Goal: Find specific page/section: Find specific page/section

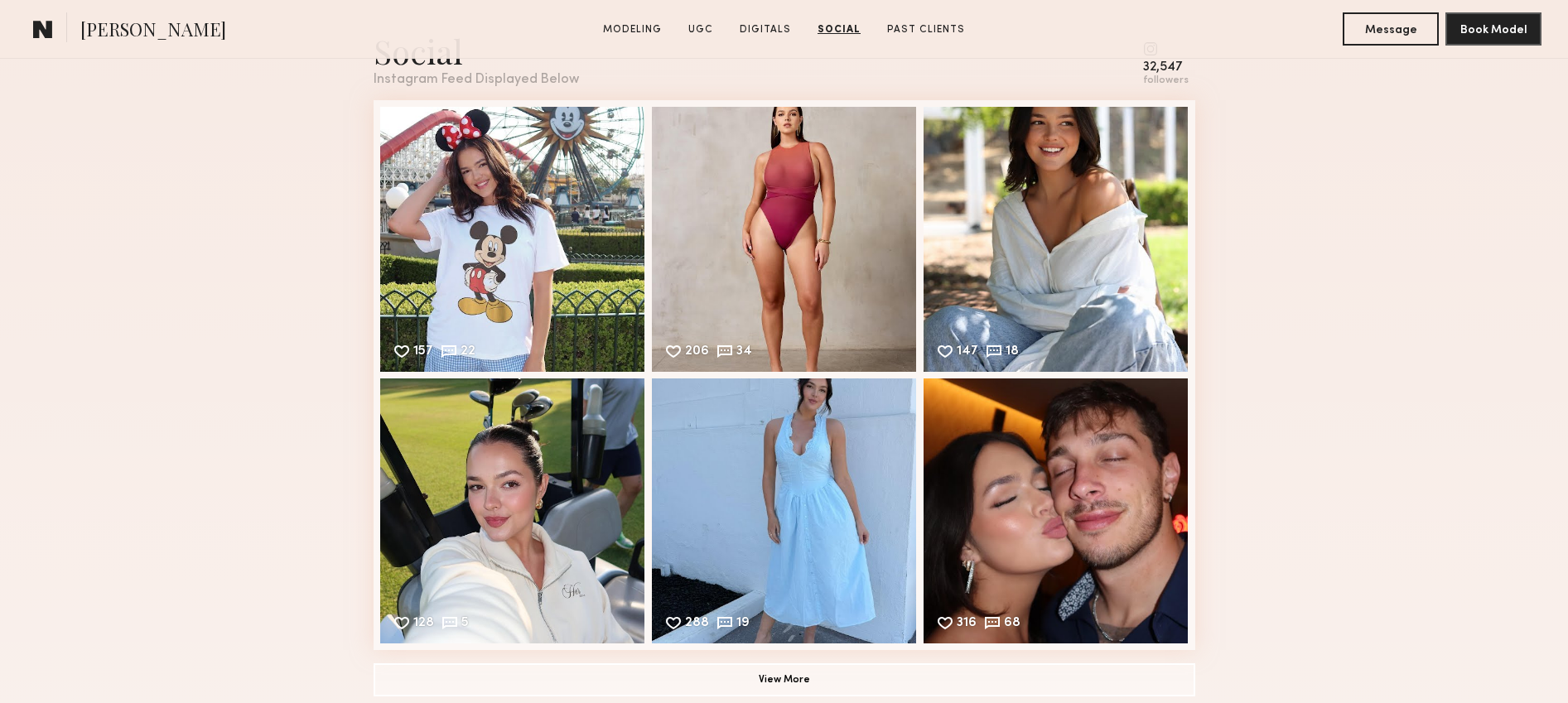
scroll to position [4726, 0]
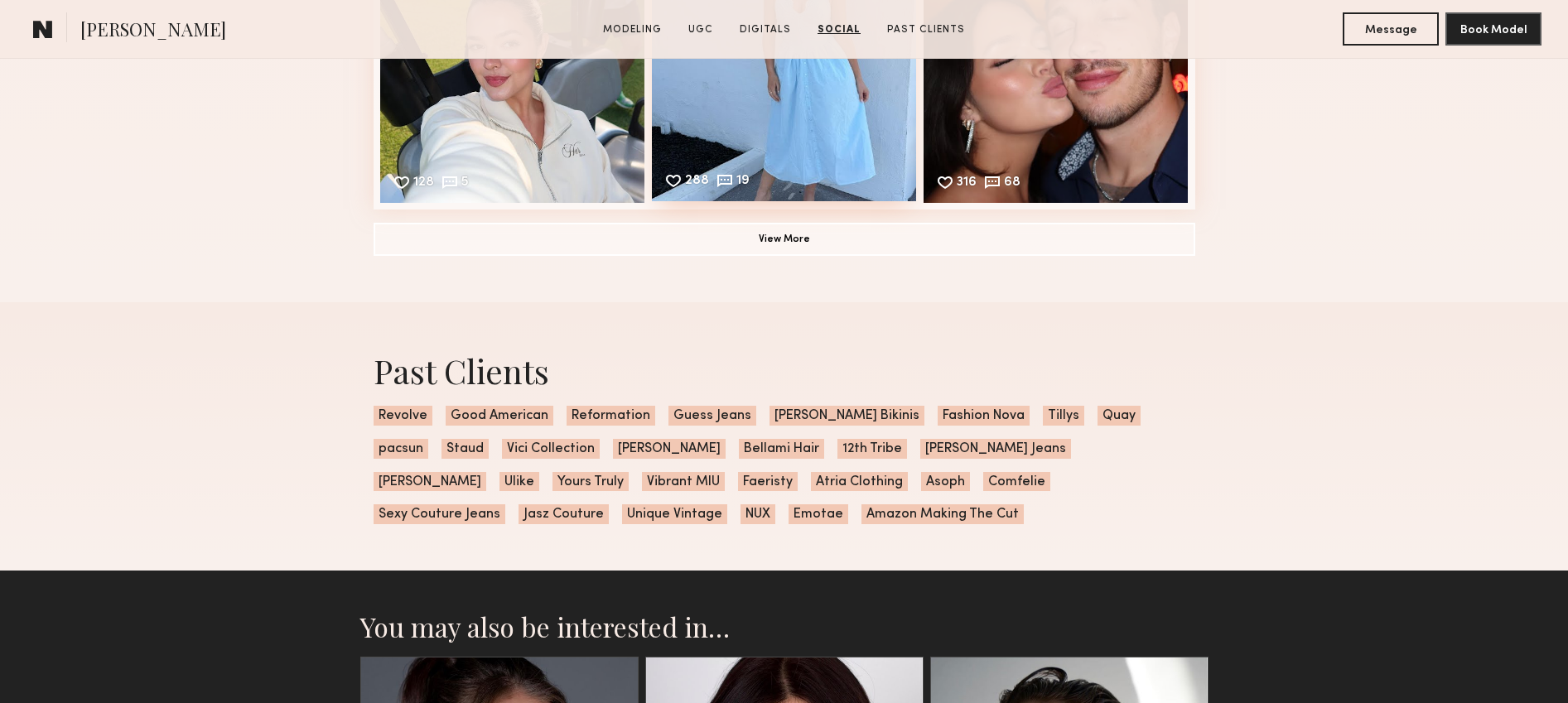
click at [876, 189] on div "288 19 Likes & comments displayed to show model’s engagement" at bounding box center [784, 69] width 265 height 265
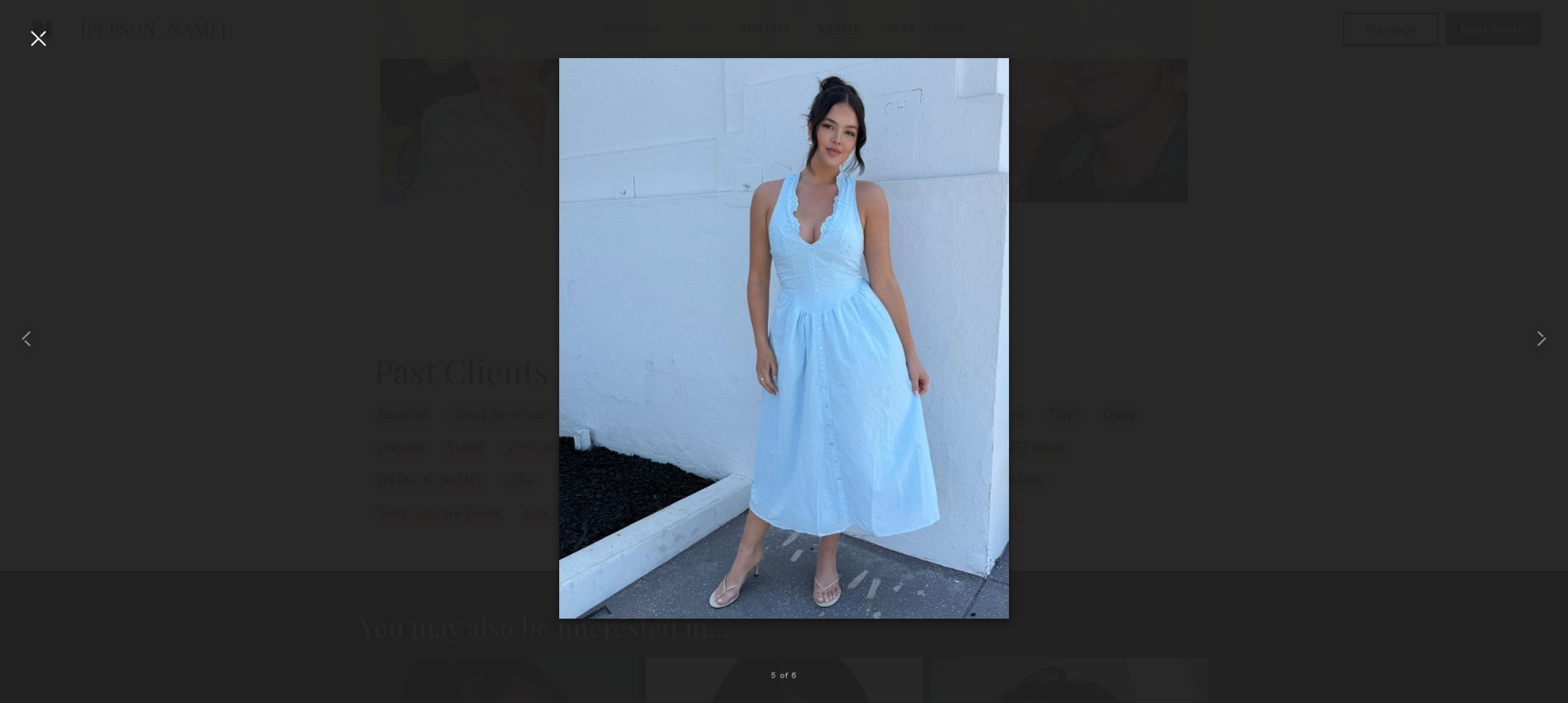
click at [437, 311] on div at bounding box center [784, 339] width 1568 height 624
drag, startPoint x: 44, startPoint y: 39, endPoint x: 97, endPoint y: 54, distance: 55.1
click at [44, 39] on div at bounding box center [38, 38] width 27 height 27
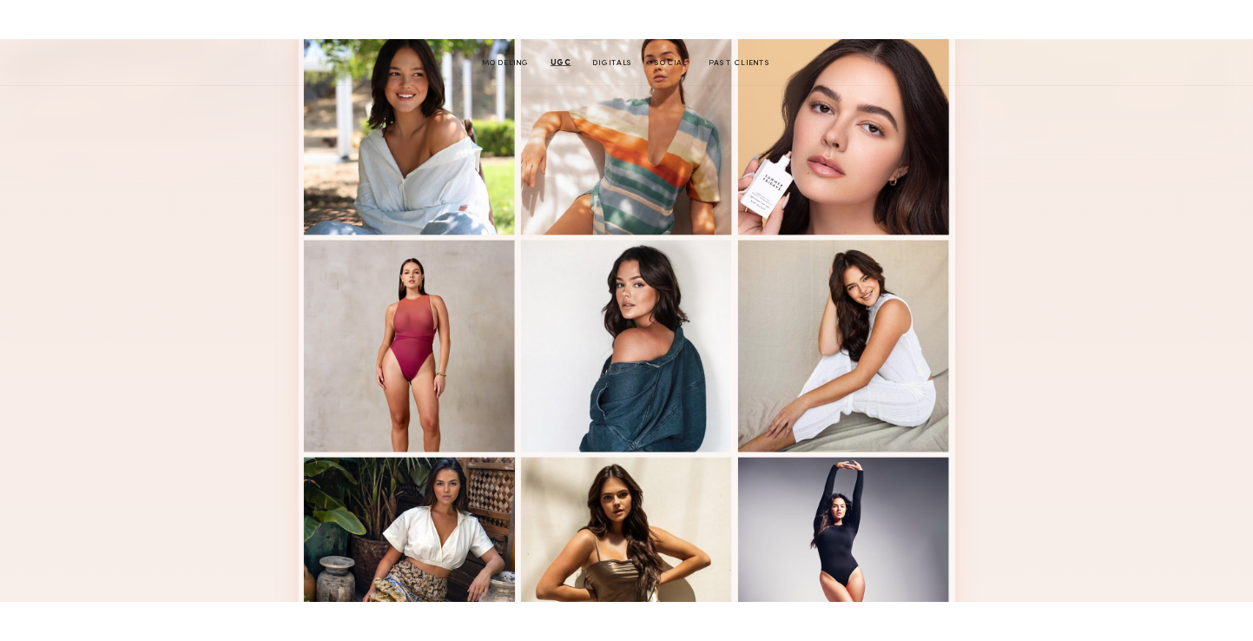
scroll to position [0, 0]
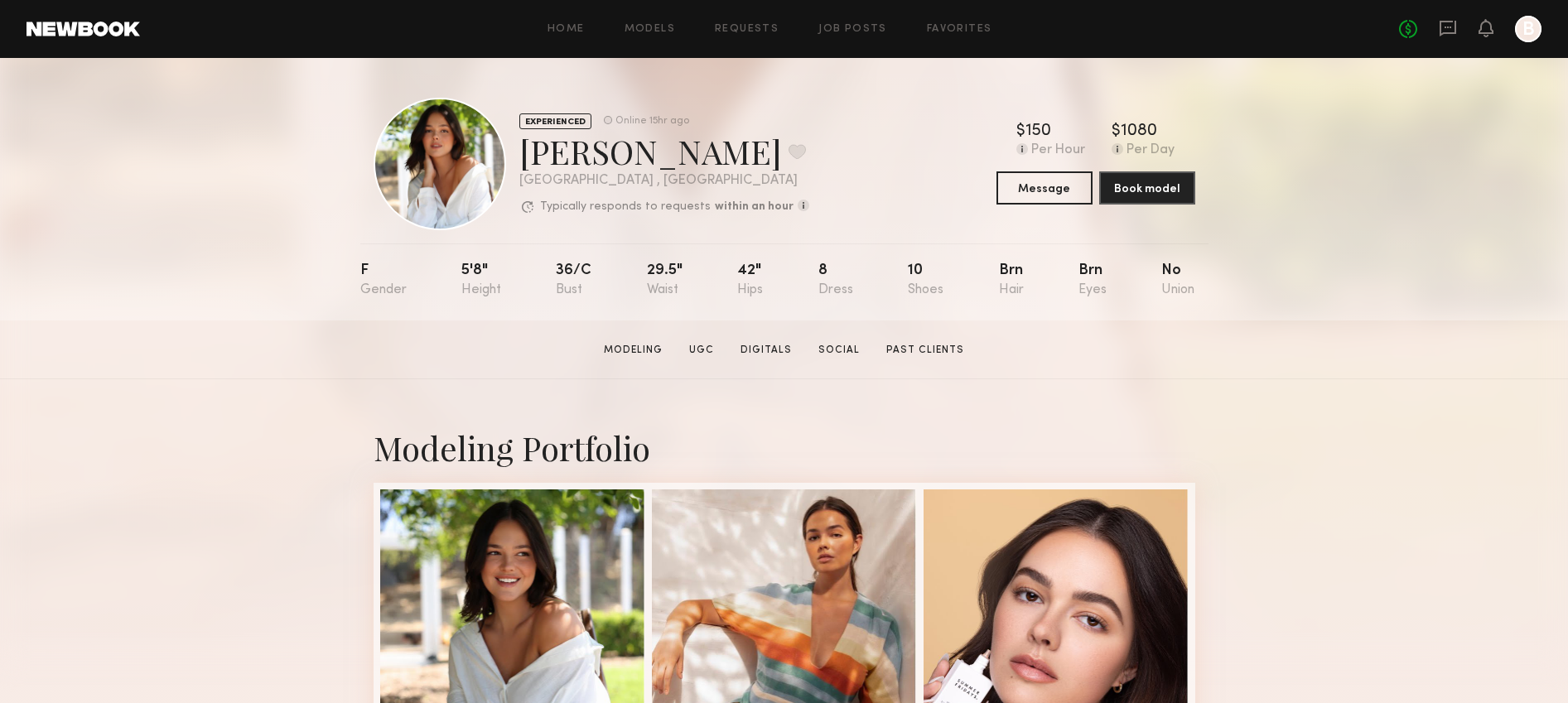
click at [594, 155] on div "[PERSON_NAME] Favorite" at bounding box center [664, 151] width 290 height 44
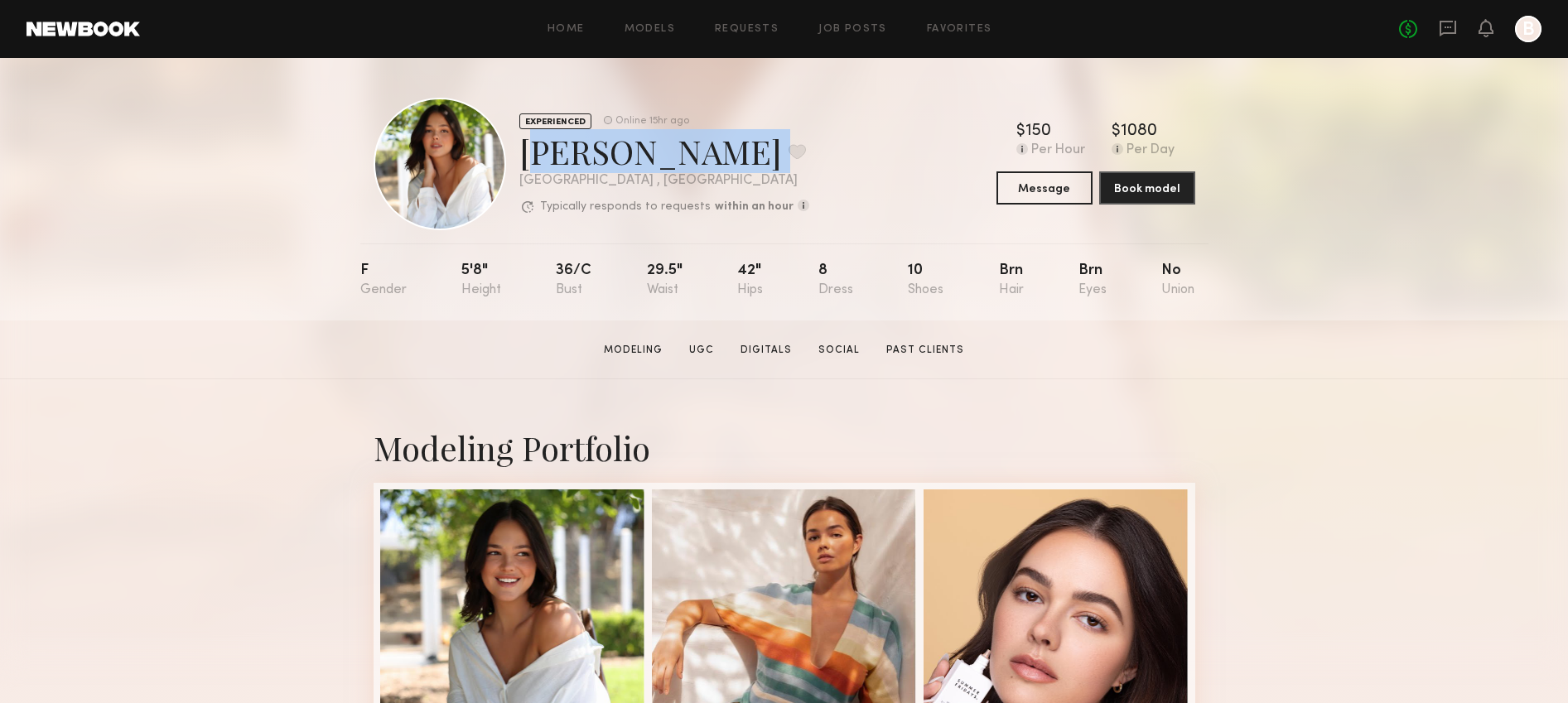
click at [594, 155] on div "[PERSON_NAME] Favorite" at bounding box center [664, 151] width 290 height 44
copy div "[PERSON_NAME] Favorite"
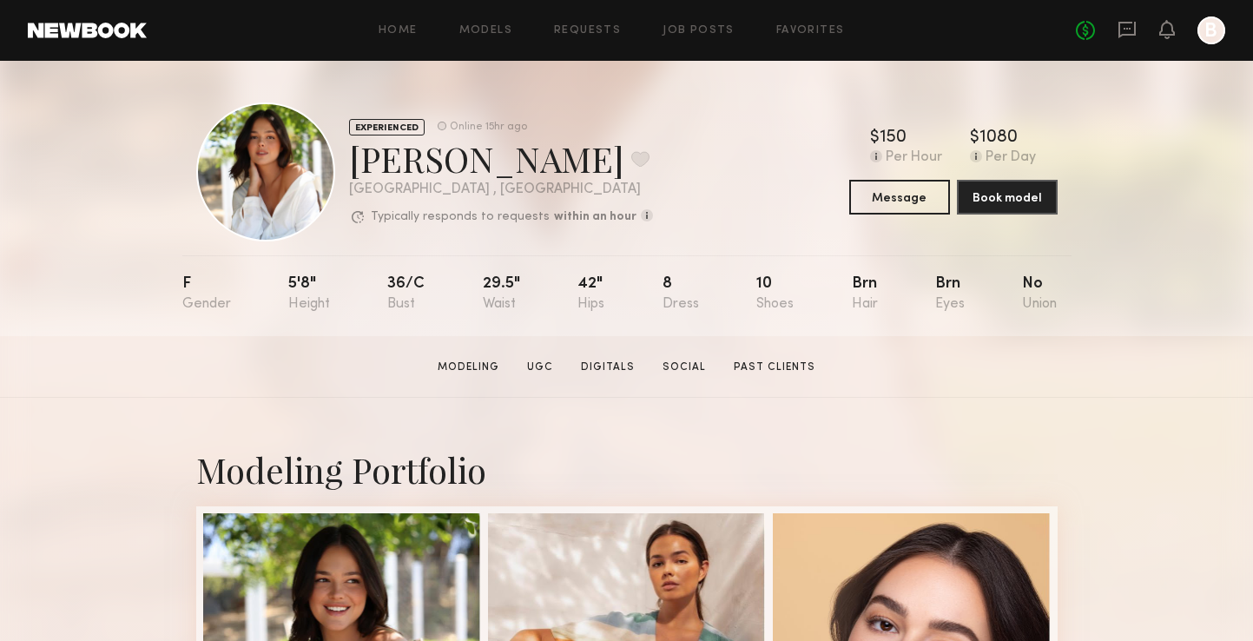
click at [23, 67] on div "EXPERIENCED Online 15hr ago [PERSON_NAME] Favorite [GEOGRAPHIC_DATA] , [GEOGRAP…" at bounding box center [626, 198] width 1253 height 275
click at [67, 43] on header "Home Models Requests Job Posts Favorites Sign Out No fees up to $5,000 B" at bounding box center [626, 30] width 1253 height 61
click at [67, 41] on header "Home Models Requests Job Posts Favorites Sign Out No fees up to $5,000 B" at bounding box center [626, 30] width 1253 height 61
click at [74, 30] on link at bounding box center [87, 31] width 119 height 16
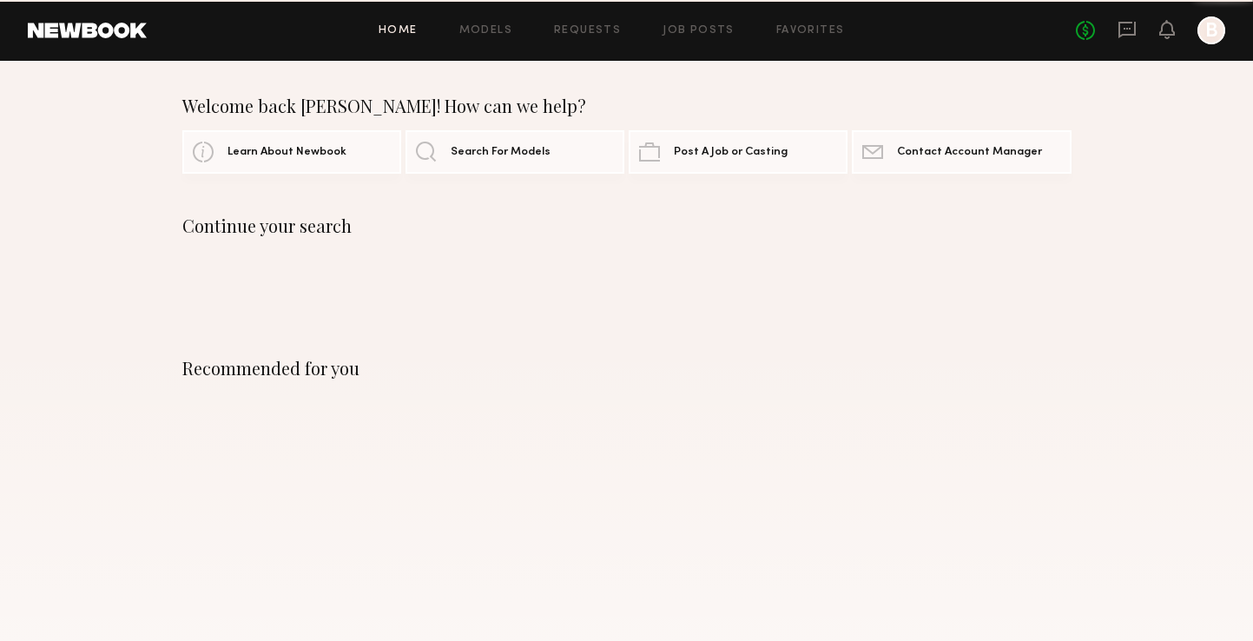
click at [472, 29] on link "Models" at bounding box center [485, 30] width 53 height 11
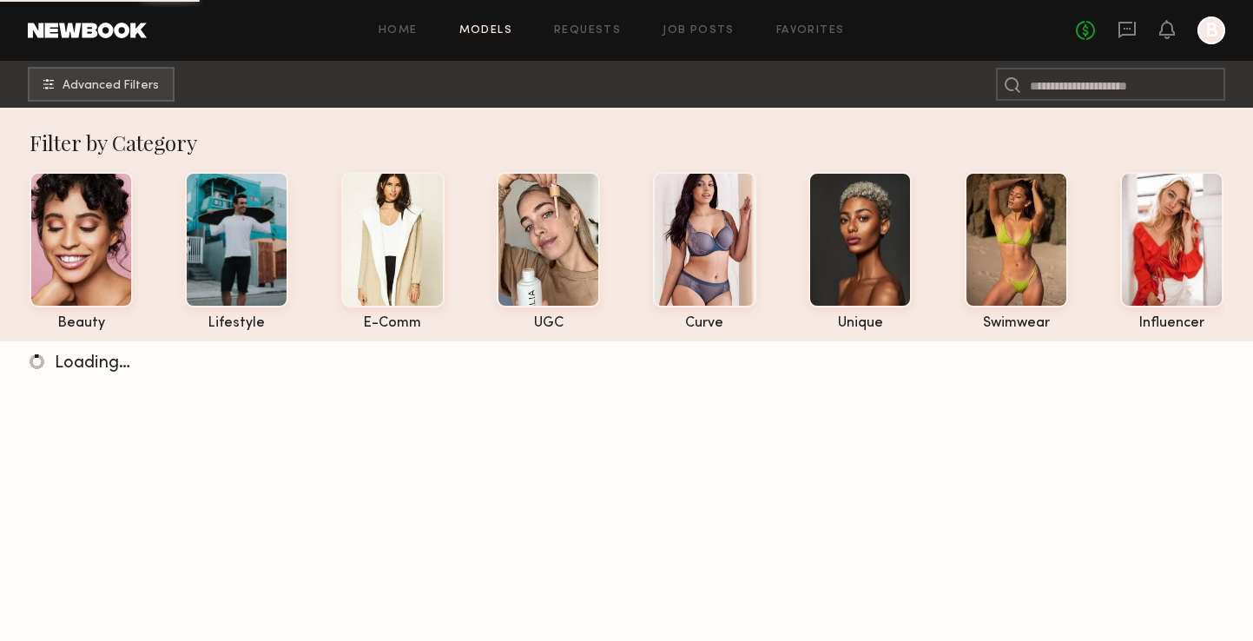
click at [1125, 101] on nb-browse-subheader "Advanced Filters" at bounding box center [626, 84] width 1253 height 47
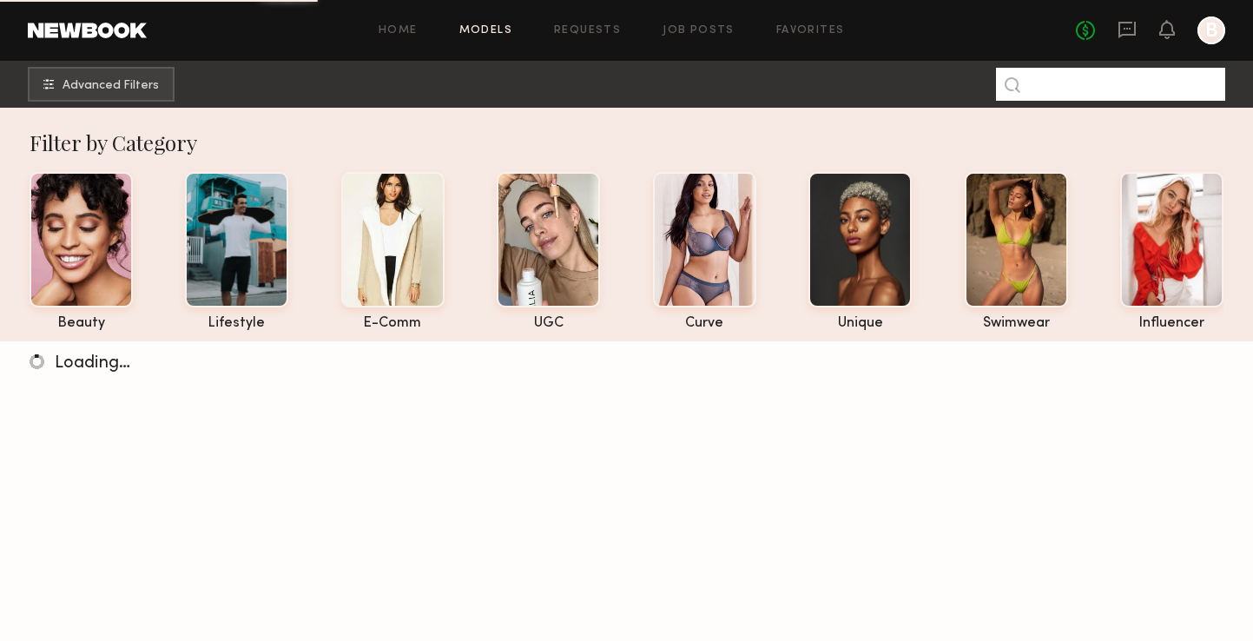
click at [1125, 94] on input at bounding box center [1110, 84] width 229 height 33
type input "*****"
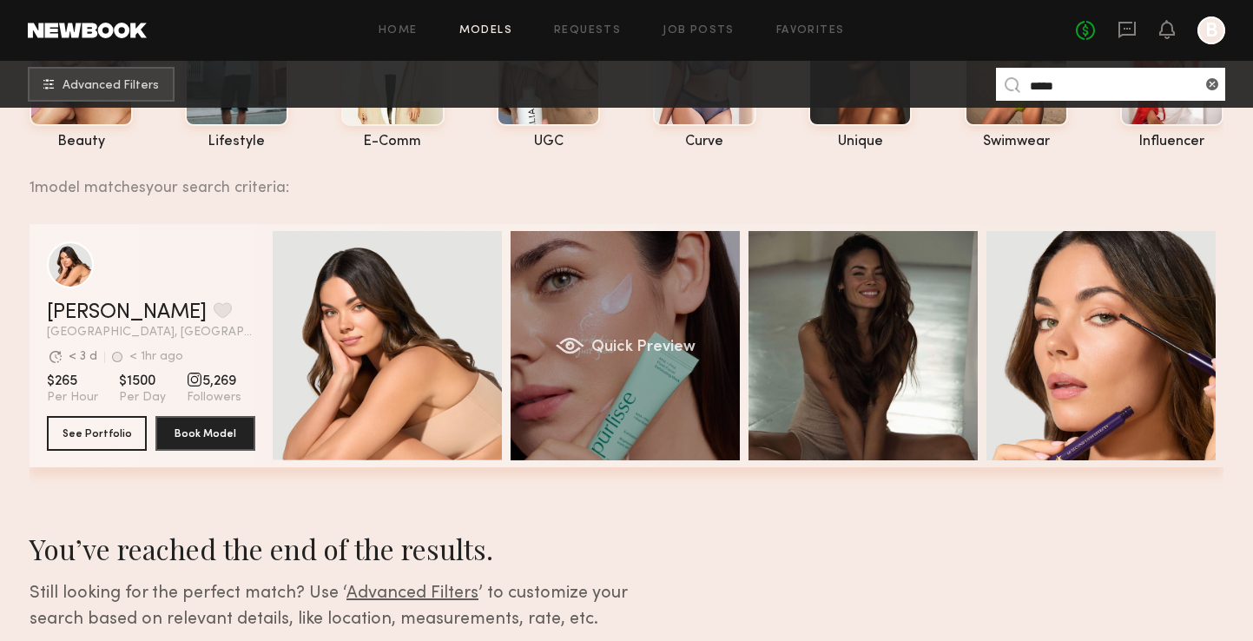
scroll to position [199, 0]
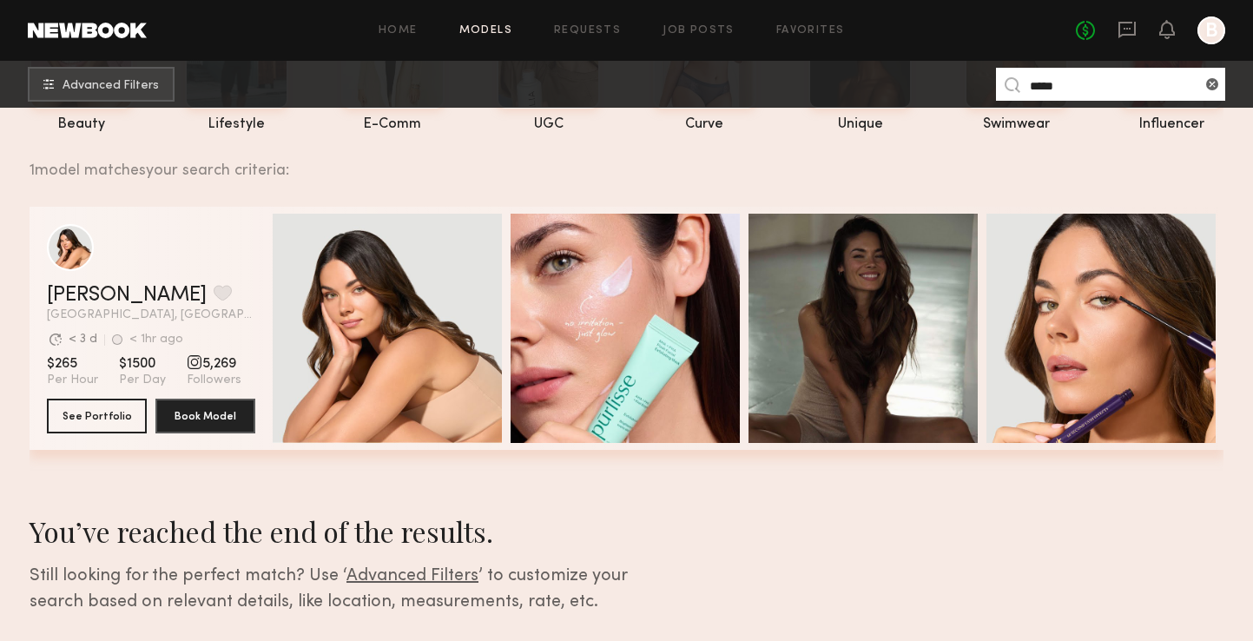
click at [226, 300] on div "[PERSON_NAME] Favorite" at bounding box center [151, 295] width 208 height 21
click at [89, 294] on link "[PERSON_NAME]" at bounding box center [127, 295] width 160 height 21
